Goal: Task Accomplishment & Management: Manage account settings

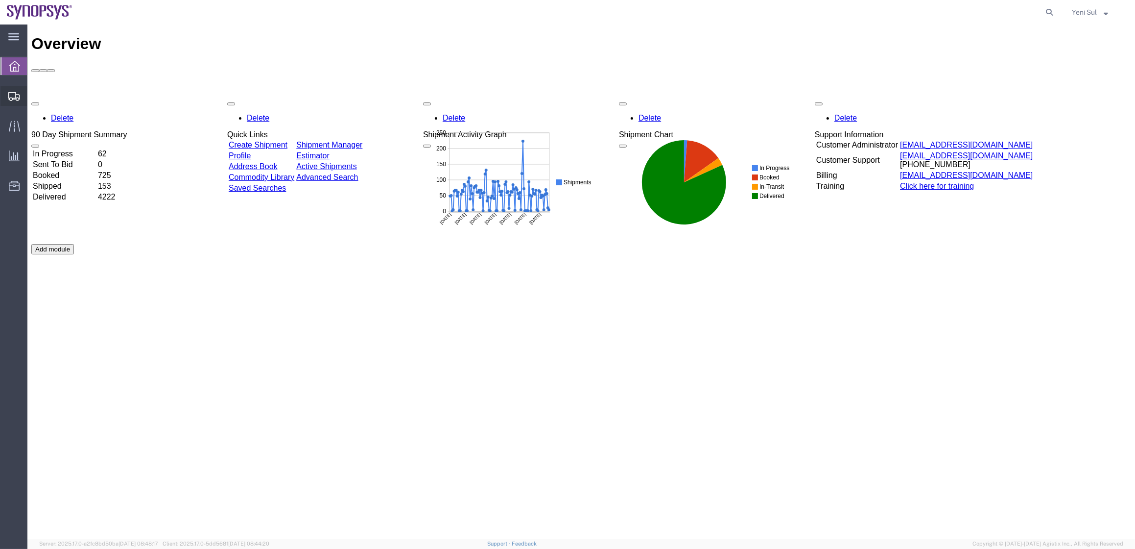
click at [0, 0] on span "Shipment Manager" at bounding box center [0, 0] width 0 height 0
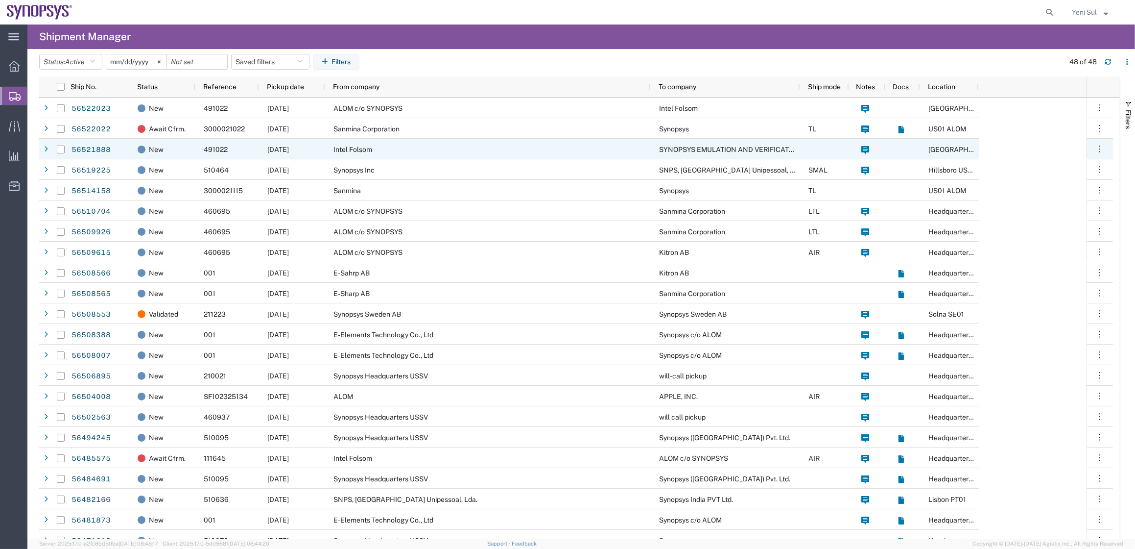
click at [344, 143] on div "Intel Folsom" at bounding box center [488, 149] width 326 height 21
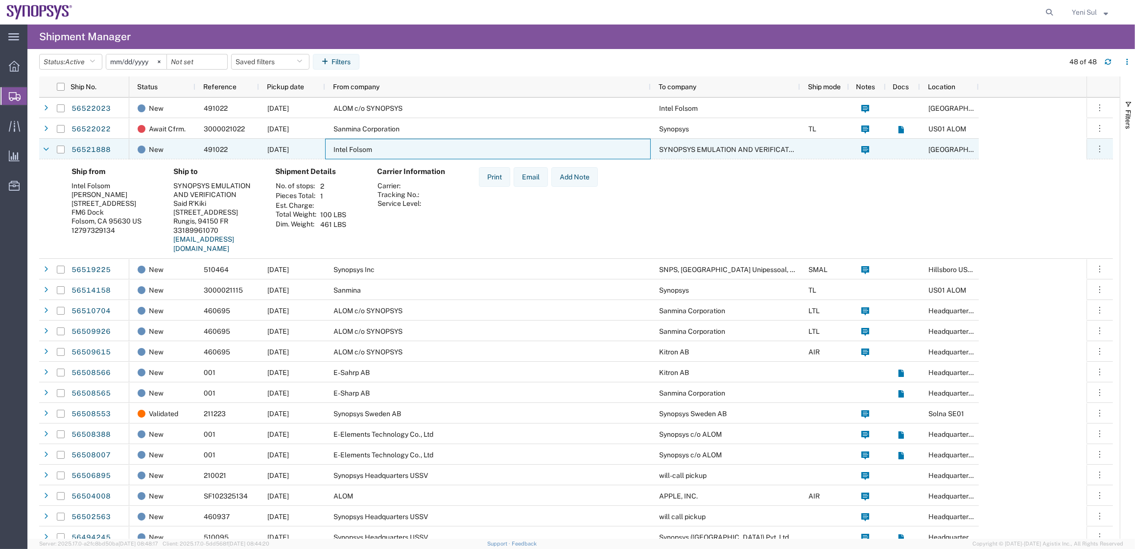
click at [364, 143] on div "Intel Folsom" at bounding box center [488, 149] width 326 height 21
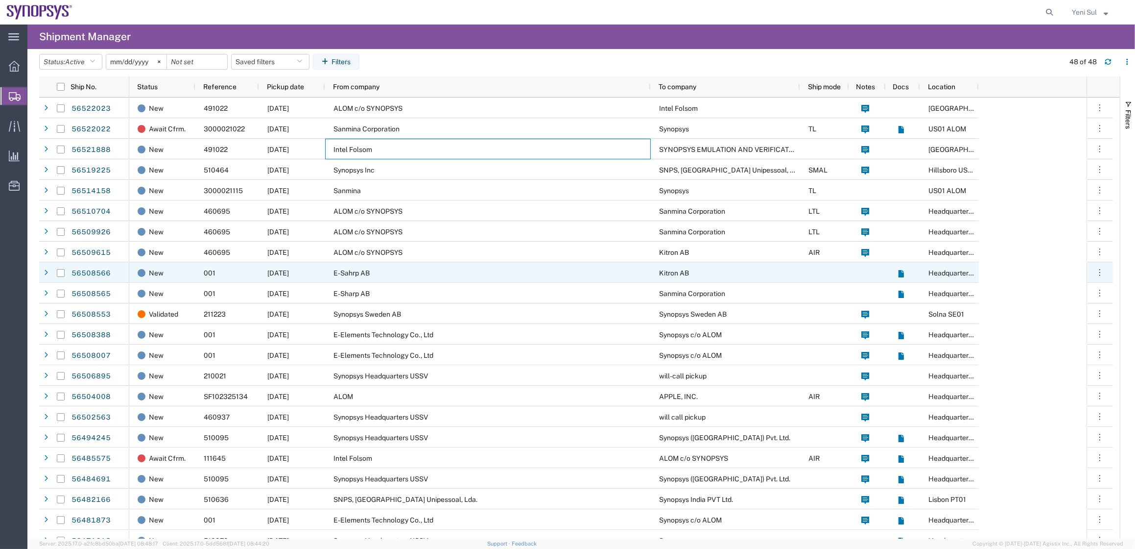
click at [367, 269] on span "E-Sahrp AB" at bounding box center [352, 273] width 36 height 8
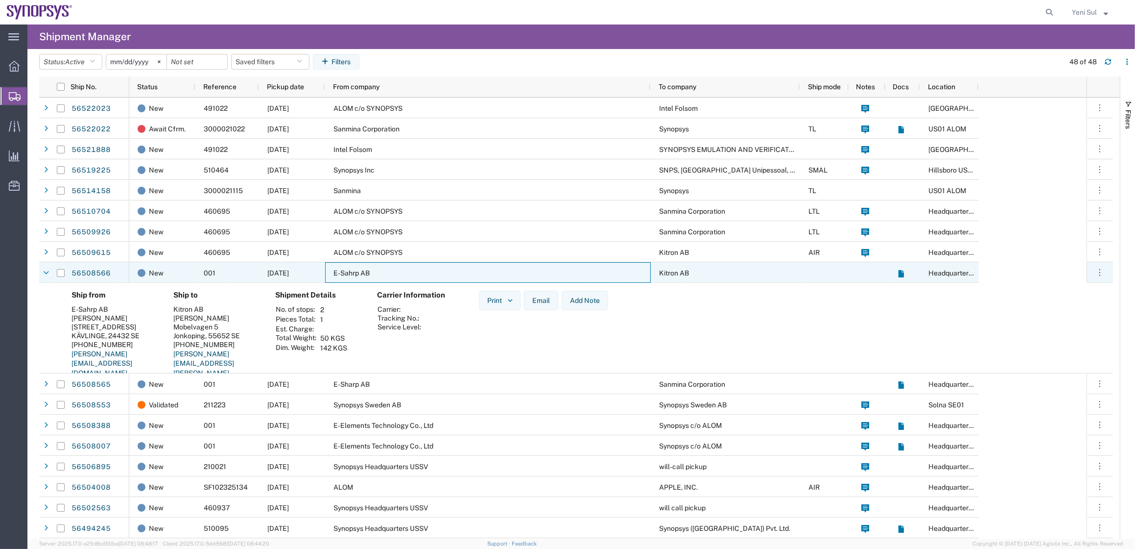
click at [367, 269] on span "E-Sahrp AB" at bounding box center [352, 273] width 36 height 8
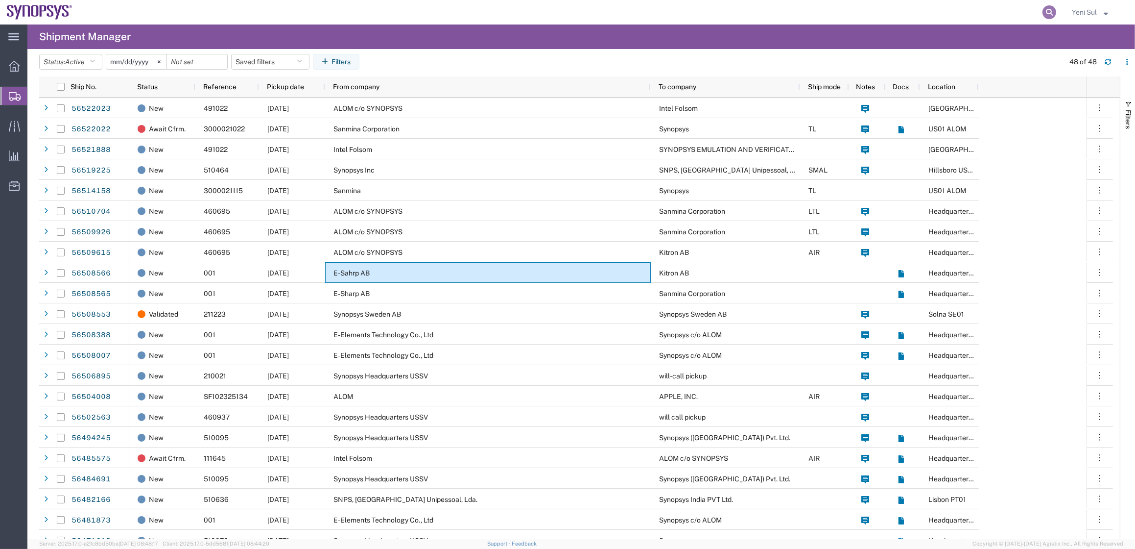
click at [1050, 11] on icon at bounding box center [1050, 12] width 14 height 14
click at [1043, 9] on input "search" at bounding box center [1050, 12] width 15 height 24
paste input "56495165"
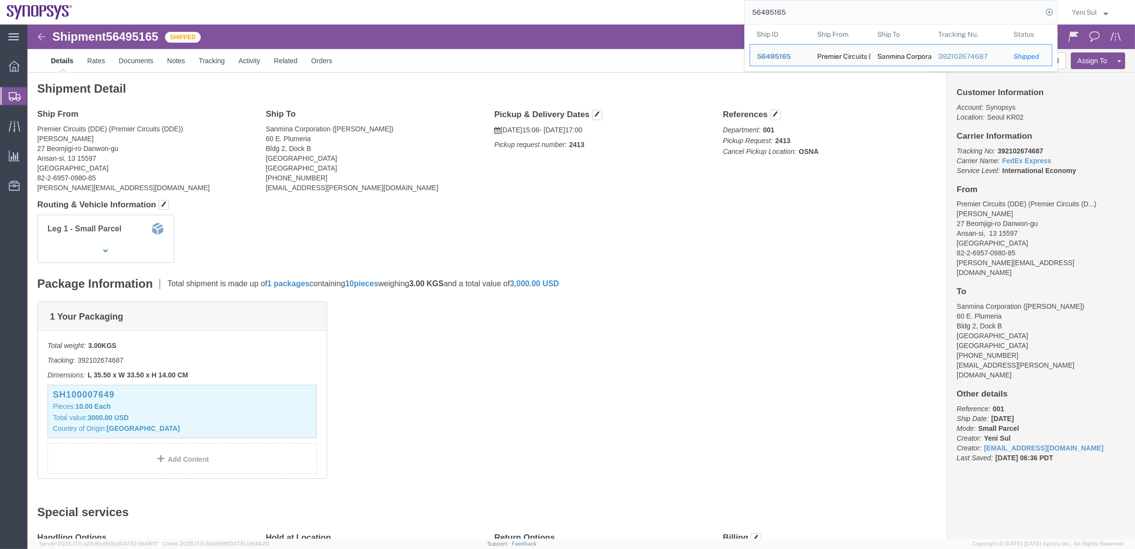
drag, startPoint x: 795, startPoint y: 15, endPoint x: 676, endPoint y: 12, distance: 119.0
click at [643, 6] on div "56495165 Ship ID Ship From Ship To Tracking Nu. Status Ship ID 56495165 Ship Fr…" at bounding box center [568, 12] width 979 height 24
paste input "4626"
click at [617, 1] on div "56494626 Ship ID Ship From Ship To Tracking Nu. Status Ship ID 56494626 Ship Fr…" at bounding box center [568, 12] width 979 height 24
paste input "85032"
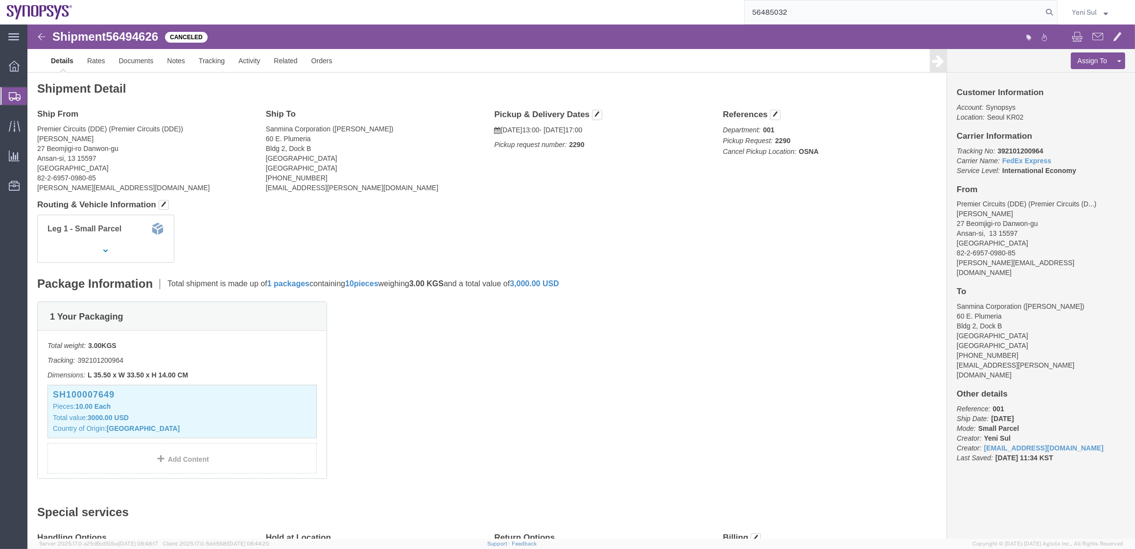
type input "56485032"
click div "1 Your Packaging Total weight: 3.00 KGS Tracking: 392099937420 Dimensions: L 35…"
click div "Leg 1 - Small Parcel"
drag, startPoint x: 1017, startPoint y: 33, endPoint x: 978, endPoint y: 59, distance: 47.0
click button "Cancel"
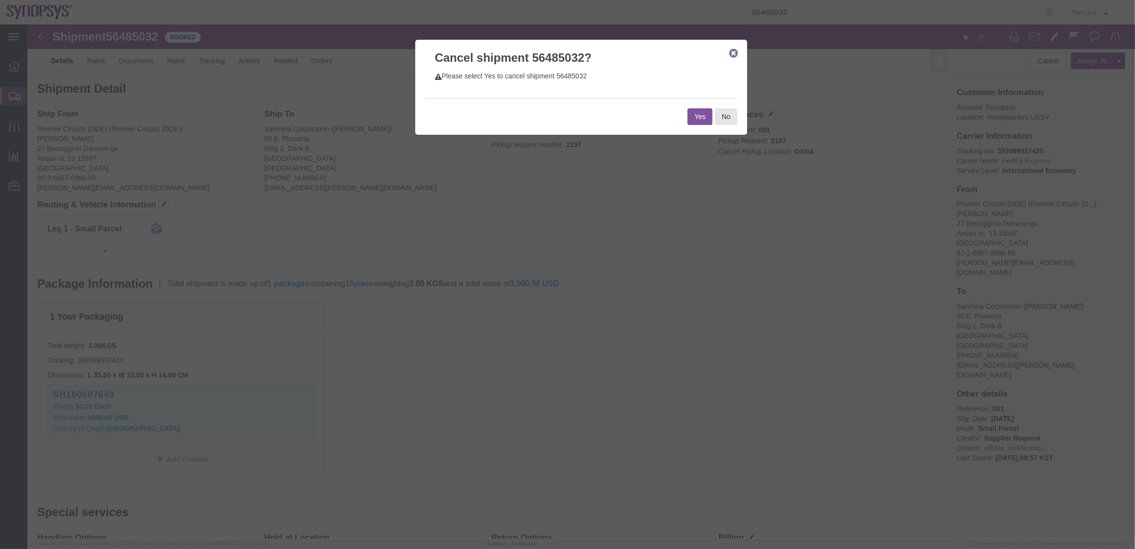
click button "Yes"
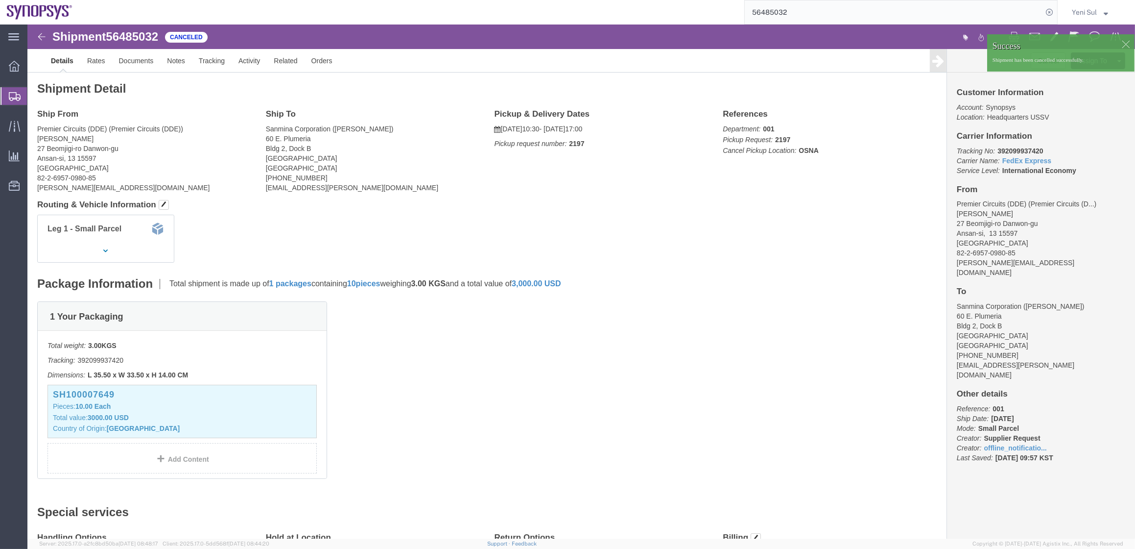
click div "Package Information Total shipment is made up of 1 packages containing 10 piece…"
click at [0, 0] on span "Shipment Manager" at bounding box center [0, 0] width 0 height 0
